Goal: Transaction & Acquisition: Purchase product/service

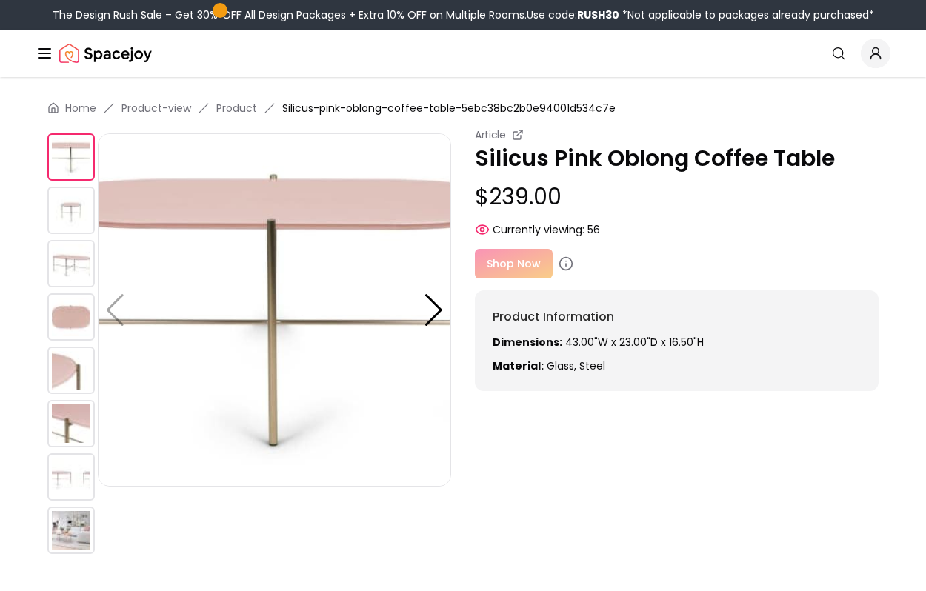
click at [72, 527] on img at bounding box center [70, 530] width 47 height 47
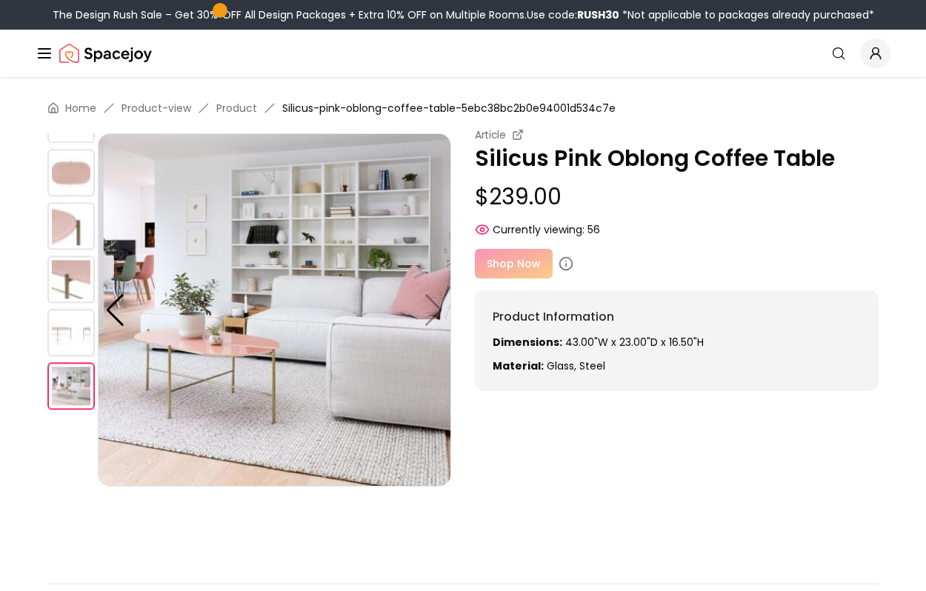
click at [63, 344] on img at bounding box center [70, 332] width 47 height 47
click at [61, 327] on img at bounding box center [70, 332] width 47 height 47
click at [58, 264] on img at bounding box center [70, 279] width 47 height 47
click at [56, 228] on img at bounding box center [70, 225] width 47 height 47
click at [58, 190] on img at bounding box center [70, 172] width 47 height 47
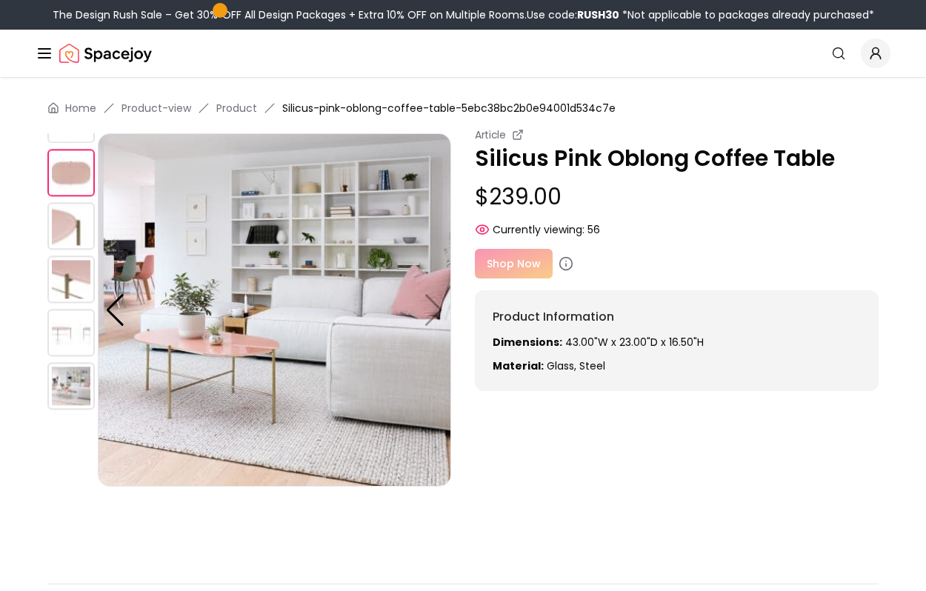
click at [70, 158] on img at bounding box center [70, 172] width 47 height 47
click at [173, 213] on img at bounding box center [274, 309] width 353 height 353
click at [84, 231] on img at bounding box center [70, 225] width 47 height 47
click at [76, 248] on img at bounding box center [70, 225] width 47 height 47
click at [71, 287] on img at bounding box center [70, 279] width 47 height 47
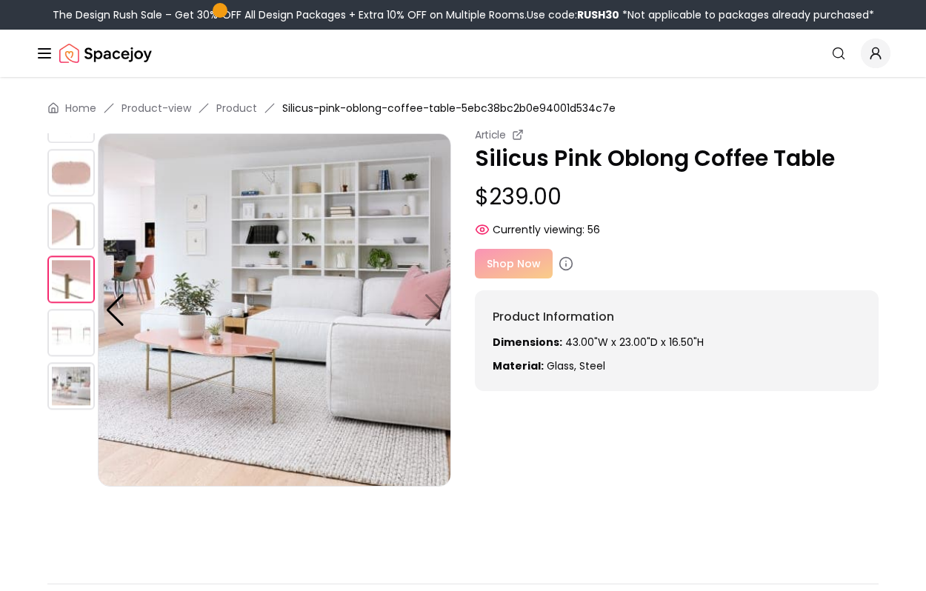
click at [71, 327] on img at bounding box center [70, 332] width 47 height 47
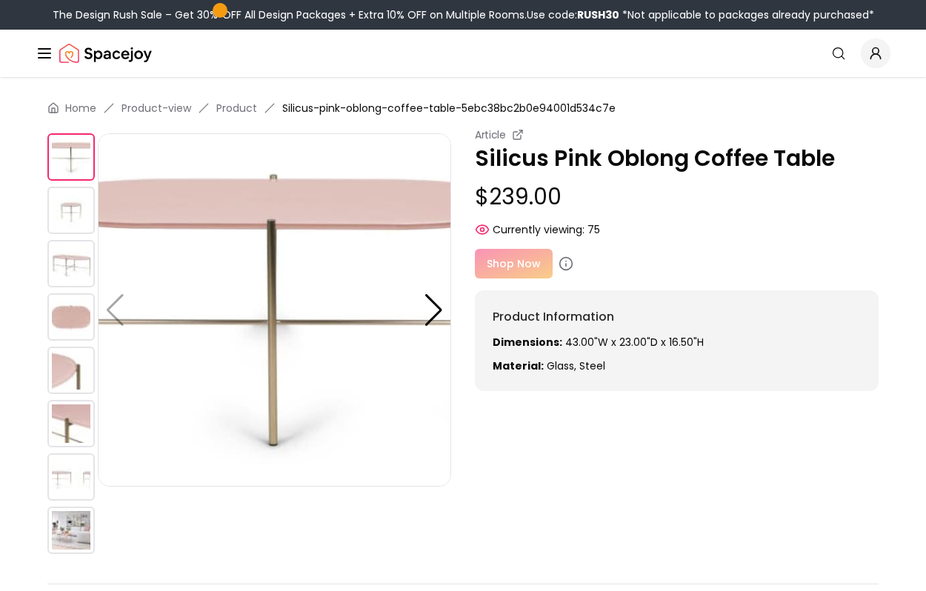
click at [68, 481] on img at bounding box center [70, 476] width 47 height 47
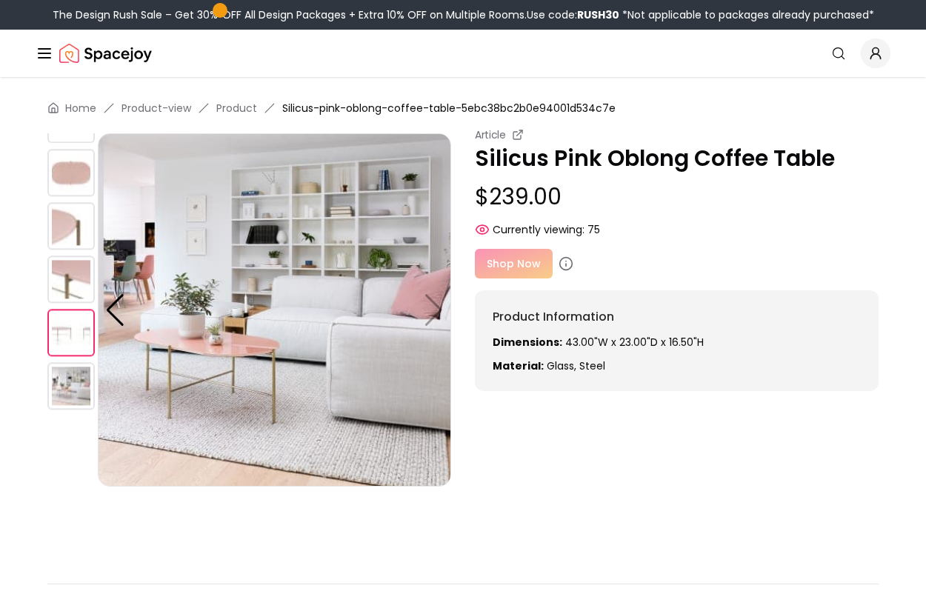
click at [67, 395] on img at bounding box center [70, 385] width 47 height 47
click at [60, 377] on img at bounding box center [70, 385] width 47 height 47
click at [124, 295] on div at bounding box center [115, 310] width 20 height 33
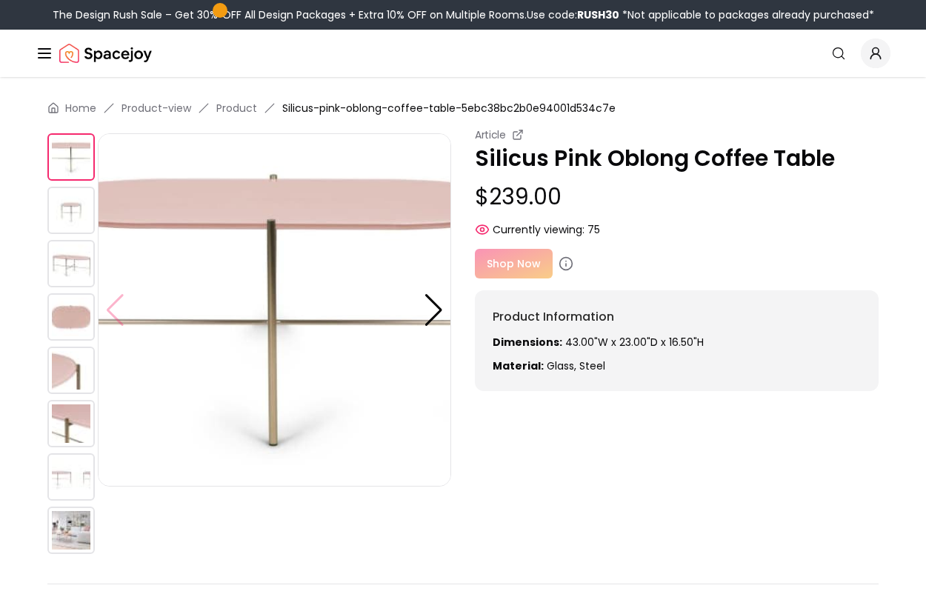
click at [124, 295] on div at bounding box center [274, 309] width 353 height 353
click at [124, 295] on img at bounding box center [274, 309] width 353 height 353
click at [436, 304] on div at bounding box center [434, 310] width 20 height 33
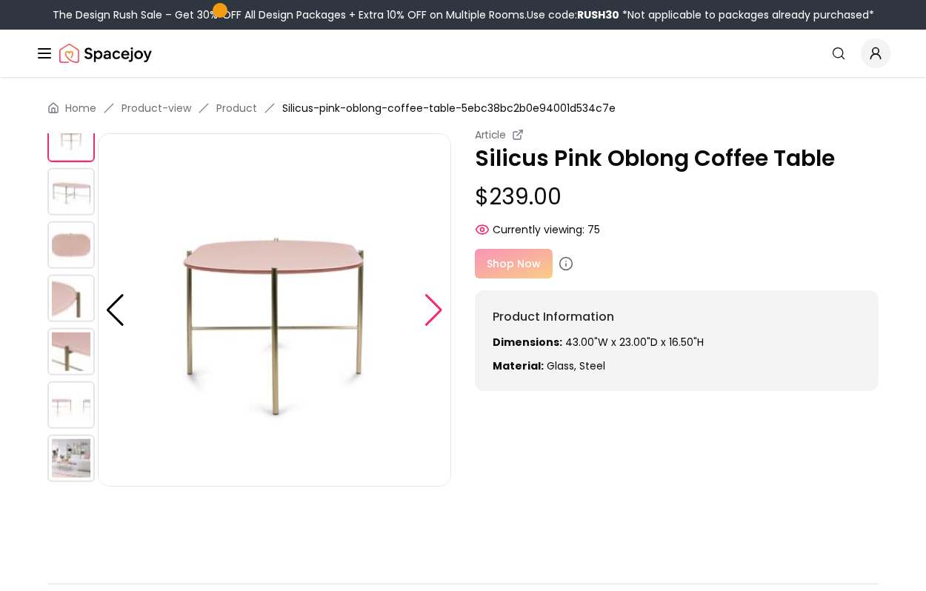
click at [436, 304] on div at bounding box center [434, 310] width 20 height 33
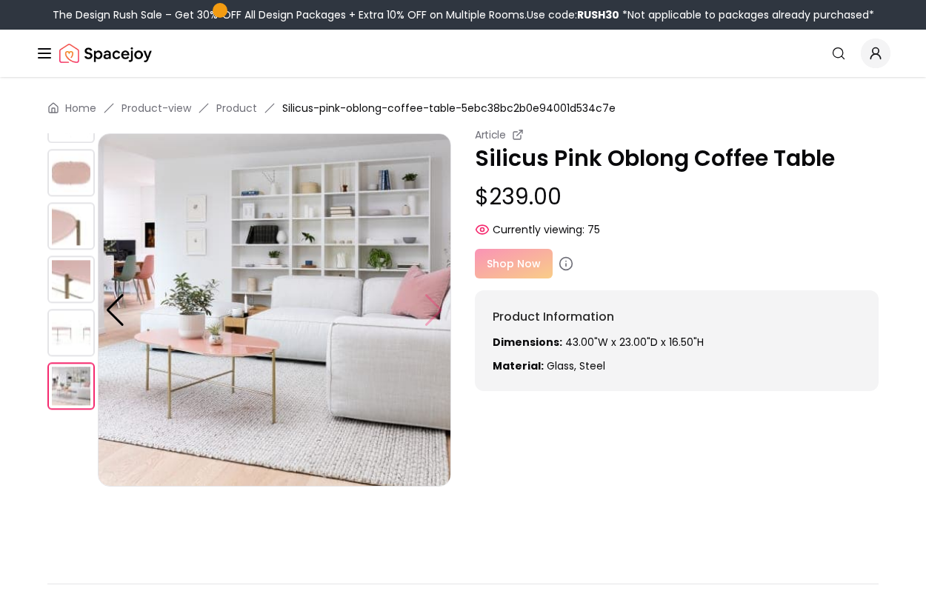
click at [436, 304] on img at bounding box center [274, 309] width 353 height 353
click at [72, 173] on img at bounding box center [70, 172] width 47 height 47
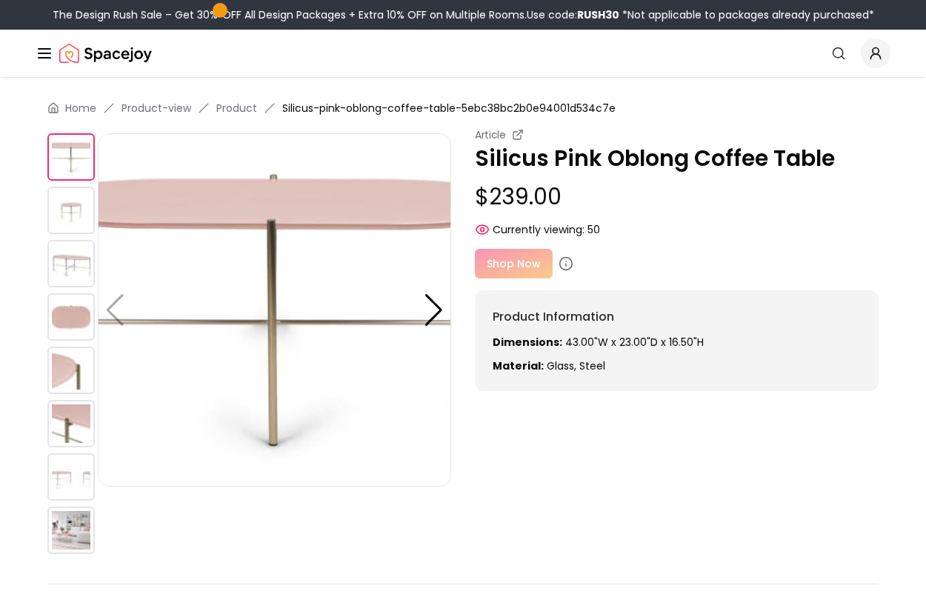
click at [70, 204] on img at bounding box center [70, 210] width 47 height 47
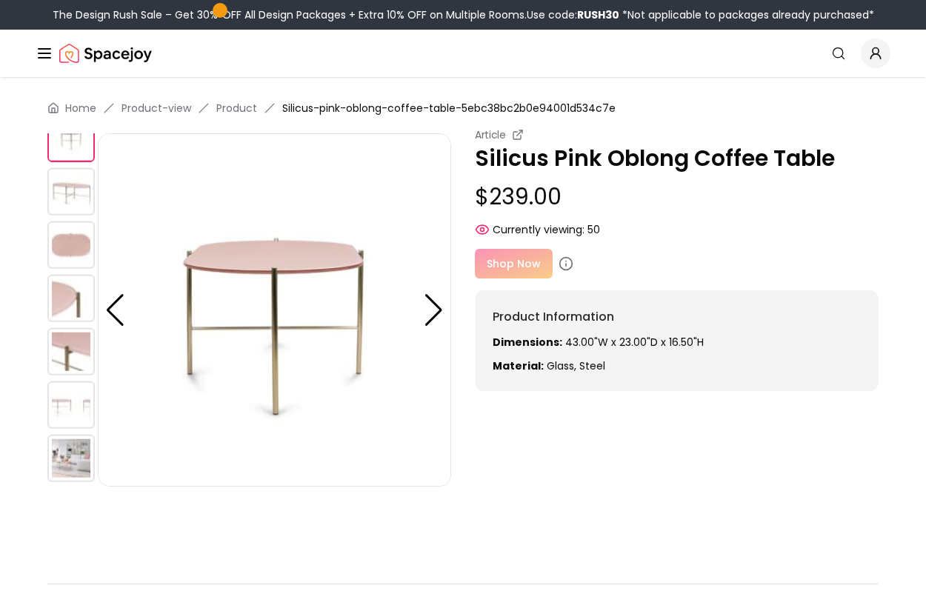
click at [67, 246] on img at bounding box center [70, 244] width 47 height 47
